Goal: Information Seeking & Learning: Learn about a topic

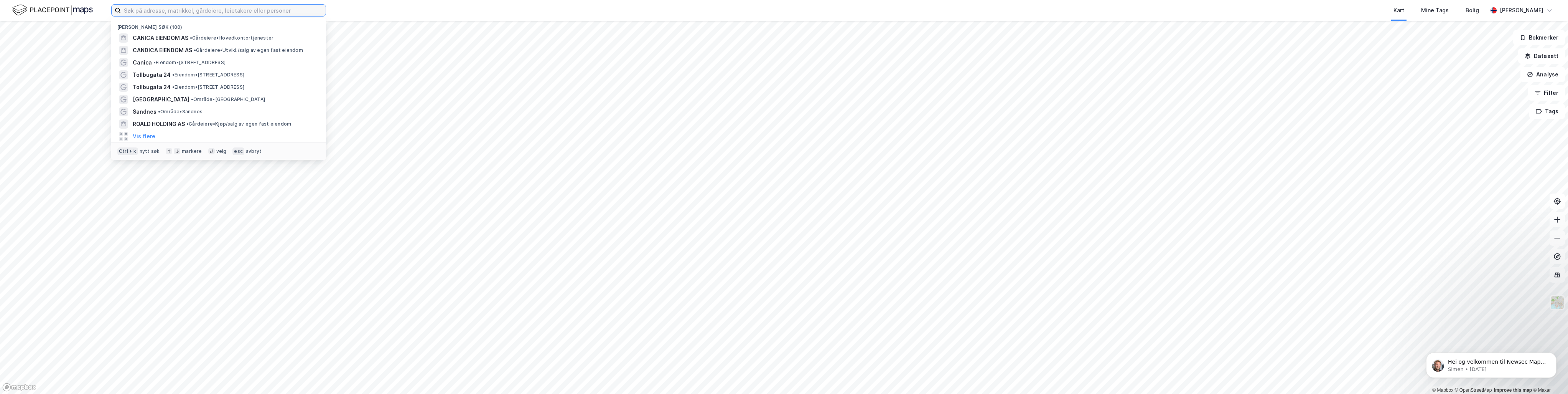
click at [178, 9] on input at bounding box center [223, 10] width 205 height 12
type input "j"
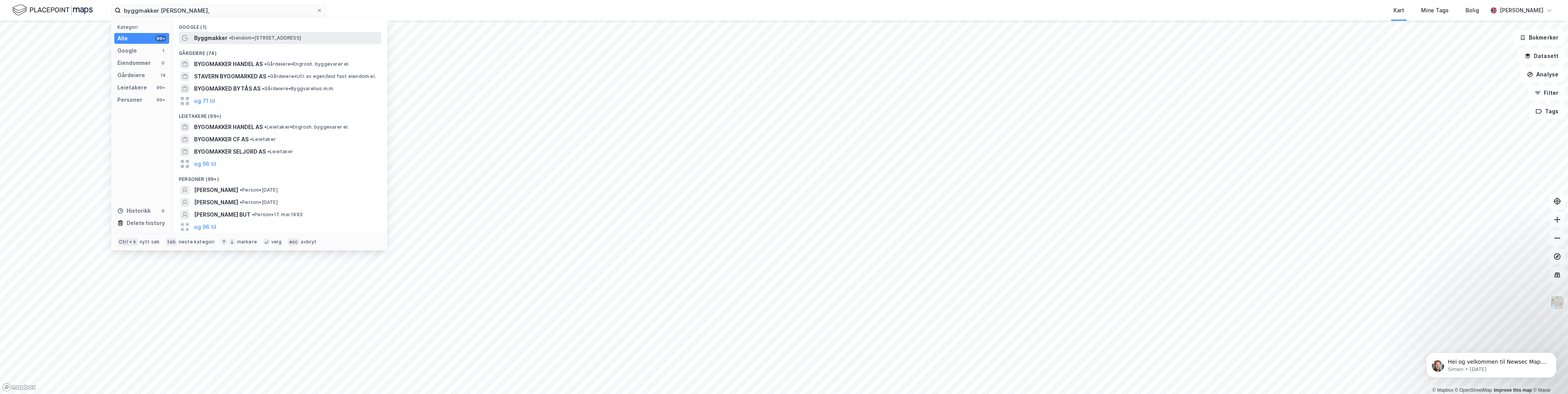
click at [234, 37] on span "• Eiendom • [STREET_ADDRESS]" at bounding box center [265, 38] width 72 height 6
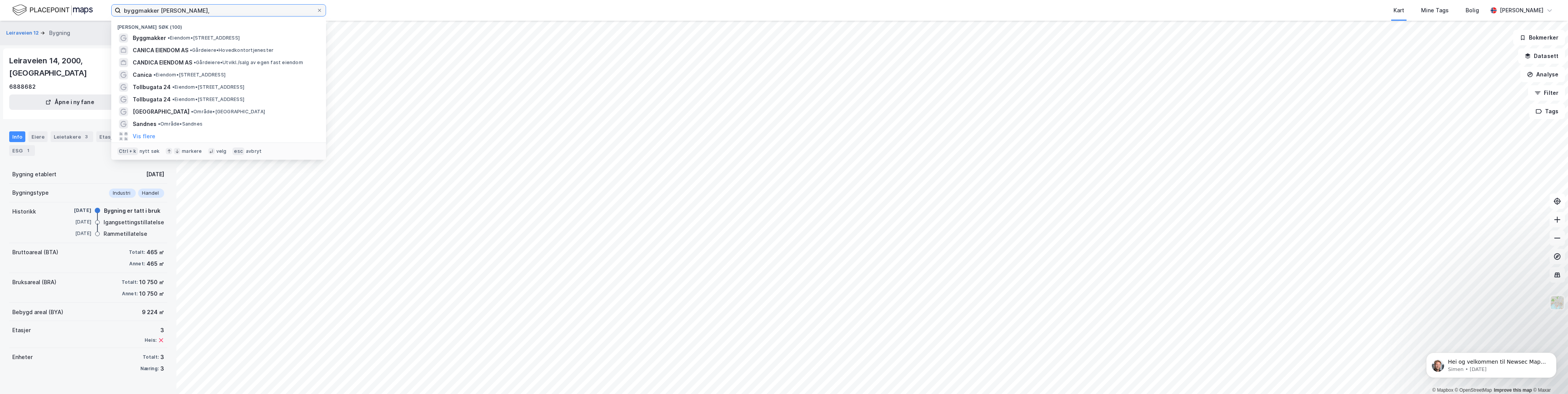
drag, startPoint x: 189, startPoint y: 10, endPoint x: 71, endPoint y: 31, distance: 119.9
click at [72, 31] on div "byggmakker jesshei, [PERSON_NAME] søk (100) Byggmakker • Eiendom • [STREET_ADDR…" at bounding box center [784, 197] width 1568 height 394
paste input "[STREET_ADDRESS]"
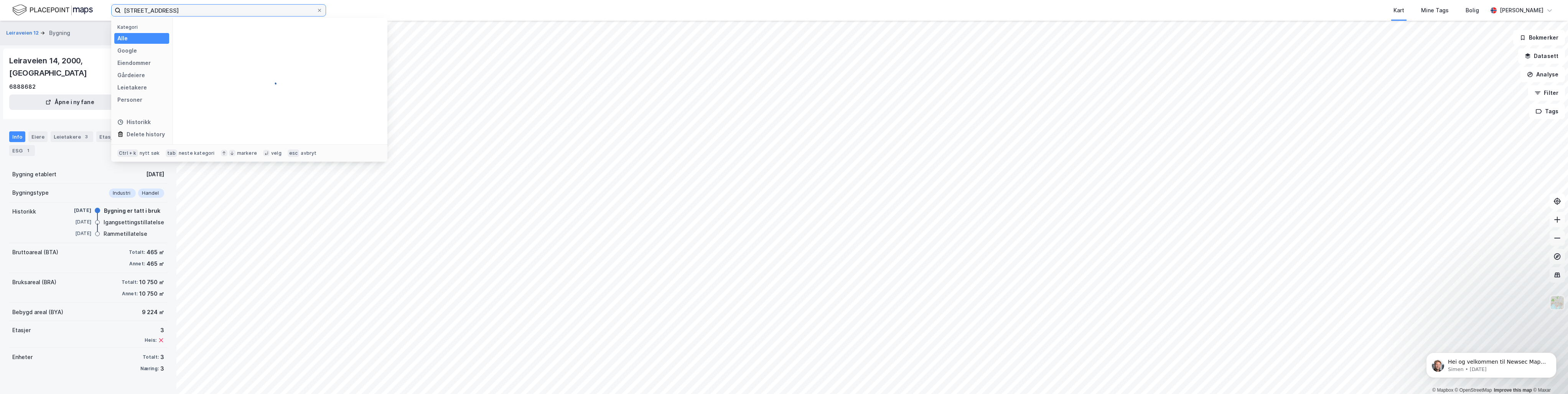
type input "[STREET_ADDRESS]"
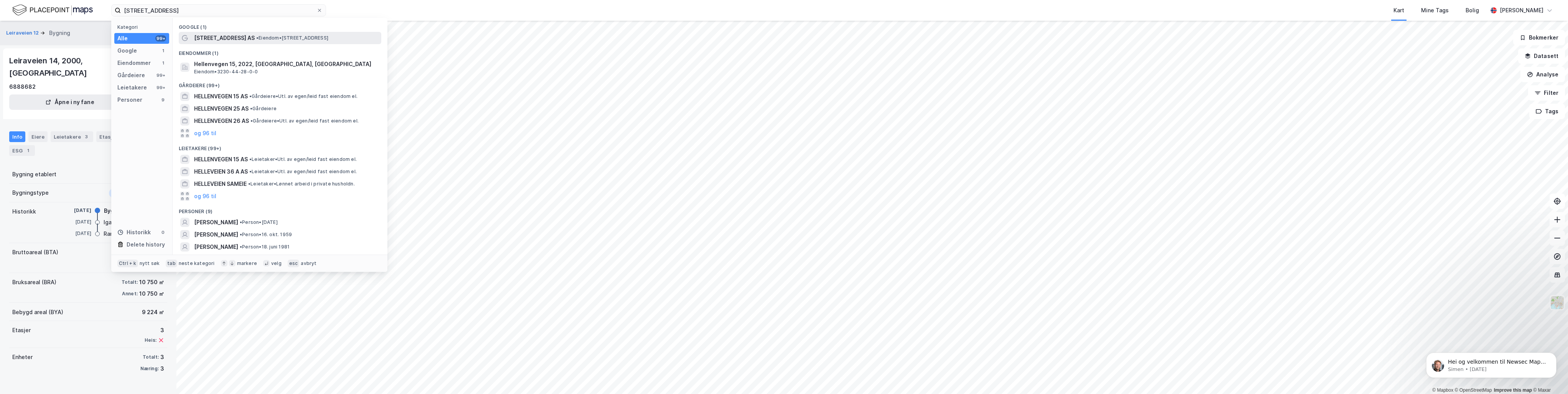
click at [221, 33] on span "[STREET_ADDRESS] AS" at bounding box center [225, 38] width 61 height 9
